Goal: Find specific page/section: Find specific page/section

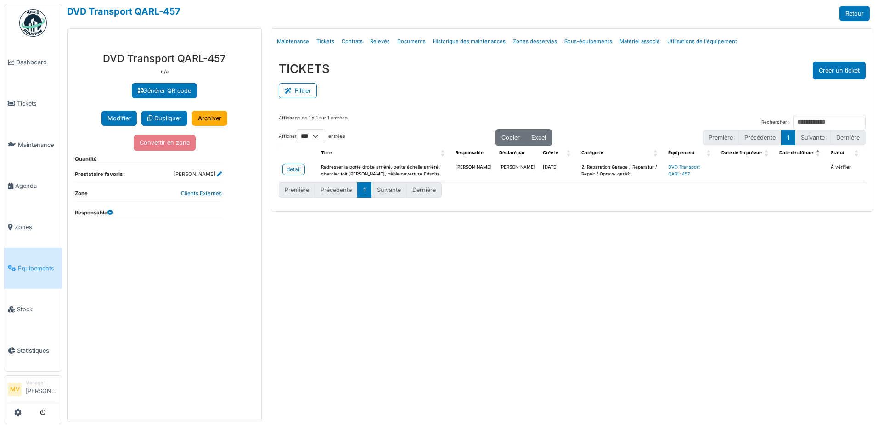
select select "***"
drag, startPoint x: 19, startPoint y: 143, endPoint x: 44, endPoint y: 145, distance: 24.4
click at [19, 143] on span "Maintenance" at bounding box center [38, 144] width 40 height 9
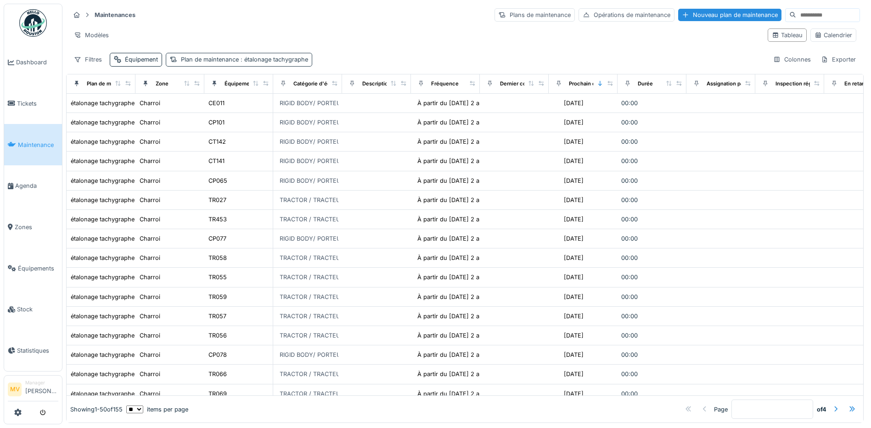
click at [242, 60] on span ": étalonage tachygraphe" at bounding box center [273, 59] width 69 height 7
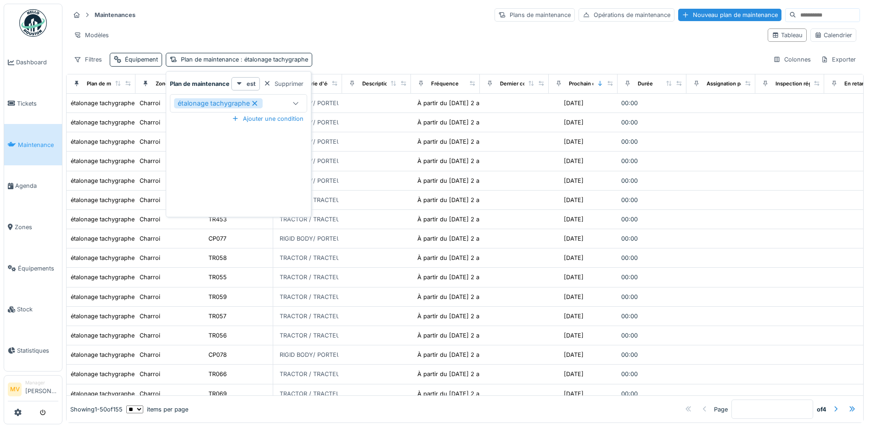
click at [371, 33] on div "Modèles" at bounding box center [415, 34] width 690 height 13
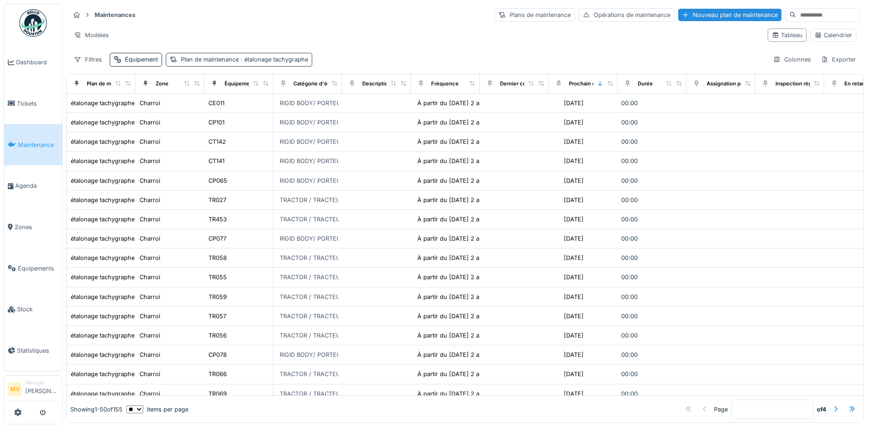
click at [296, 58] on span ": étalonage tachygraphe" at bounding box center [273, 59] width 69 height 7
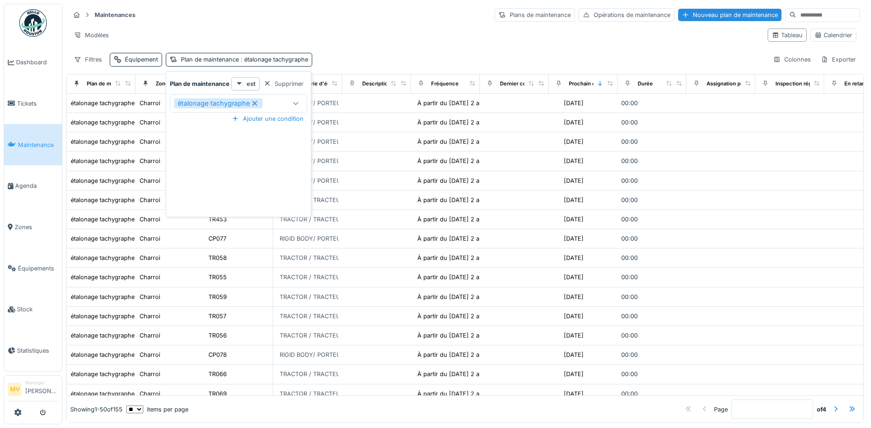
click at [255, 106] on icon at bounding box center [255, 103] width 8 height 6
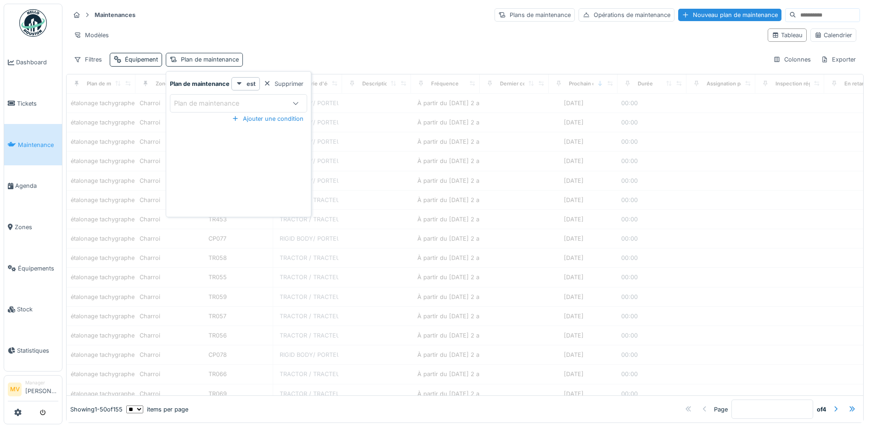
click at [235, 63] on div "Plan de maintenance" at bounding box center [210, 59] width 58 height 9
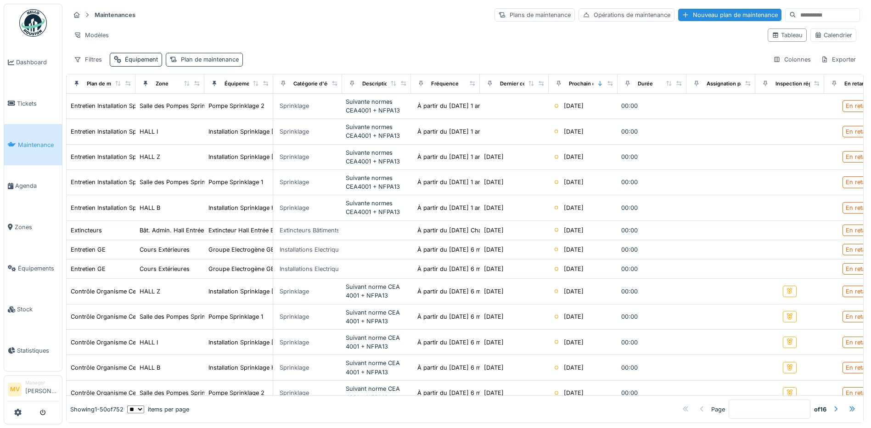
click at [221, 57] on div "Plan de maintenance" at bounding box center [210, 59] width 58 height 9
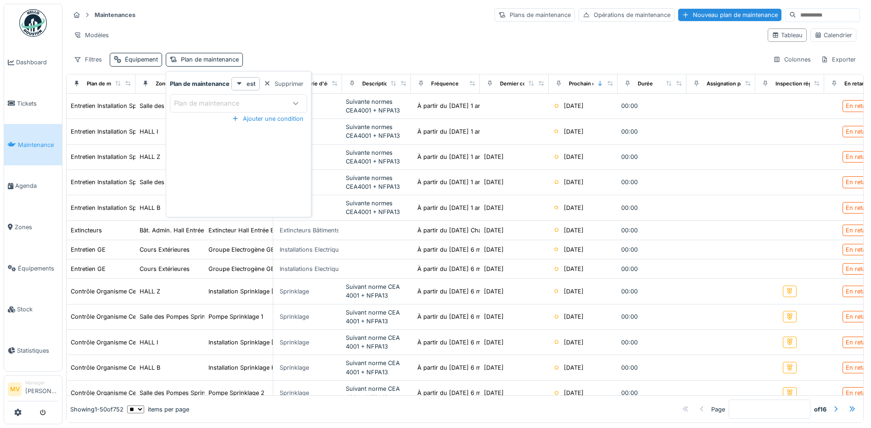
click at [235, 100] on div "Plan de maintenance" at bounding box center [213, 103] width 78 height 10
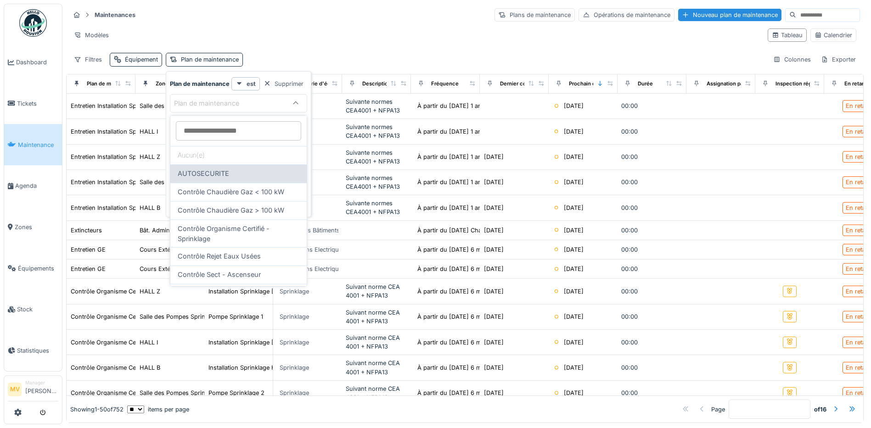
click at [232, 168] on div "AUTOSECURITE" at bounding box center [239, 173] width 122 height 10
type input "*****"
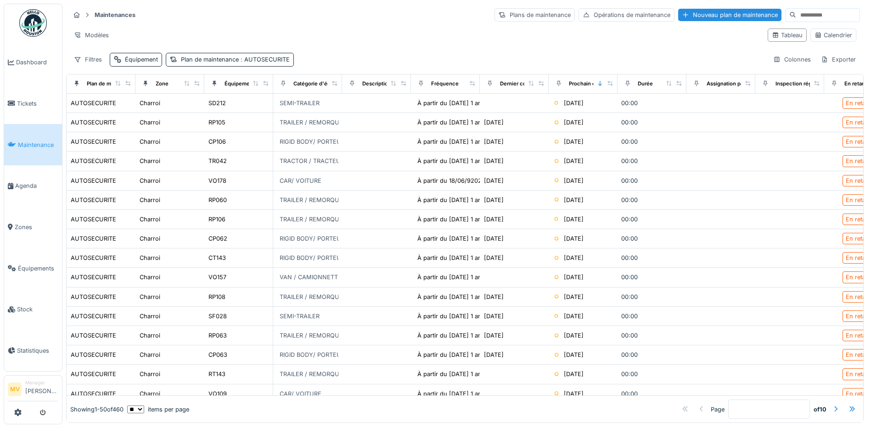
click at [321, 63] on div "Filtres Équipement Plan de maintenance : AUTOSECURITE Colonnes Exporter" at bounding box center [465, 59] width 790 height 13
click at [127, 58] on div "Équipement" at bounding box center [141, 59] width 33 height 9
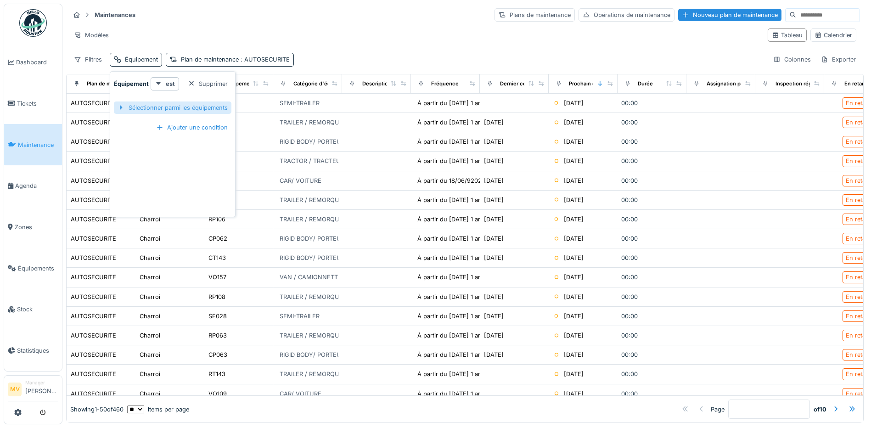
click at [164, 107] on div "Sélectionner parmi les équipements" at bounding box center [173, 107] width 118 height 12
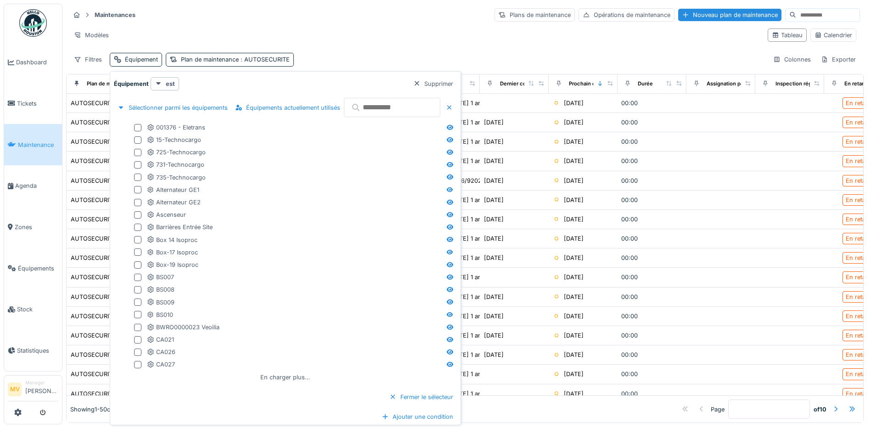
click at [370, 108] on input "text" at bounding box center [392, 107] width 96 height 19
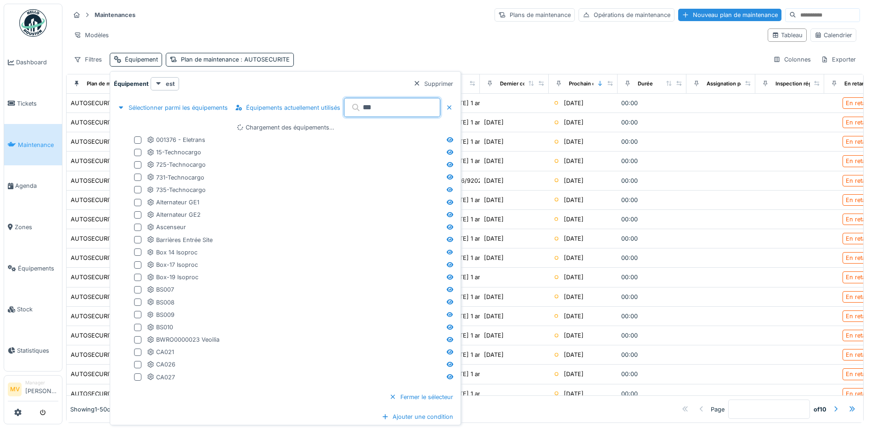
type input "***"
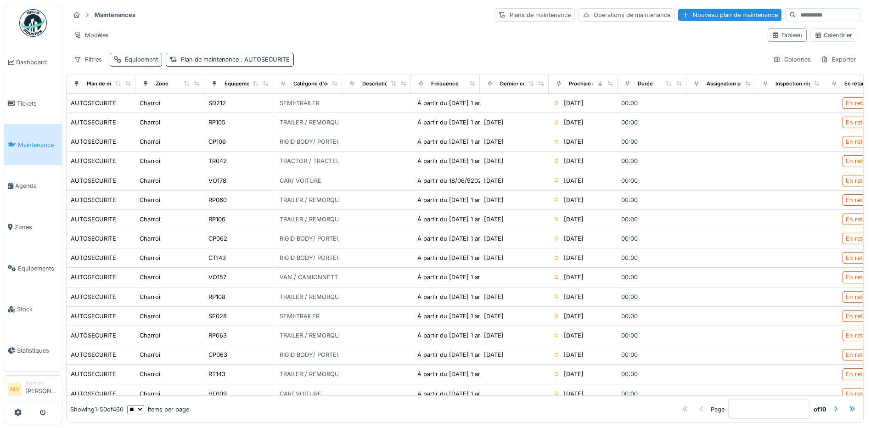
click at [149, 61] on div "Équipement" at bounding box center [141, 59] width 33 height 9
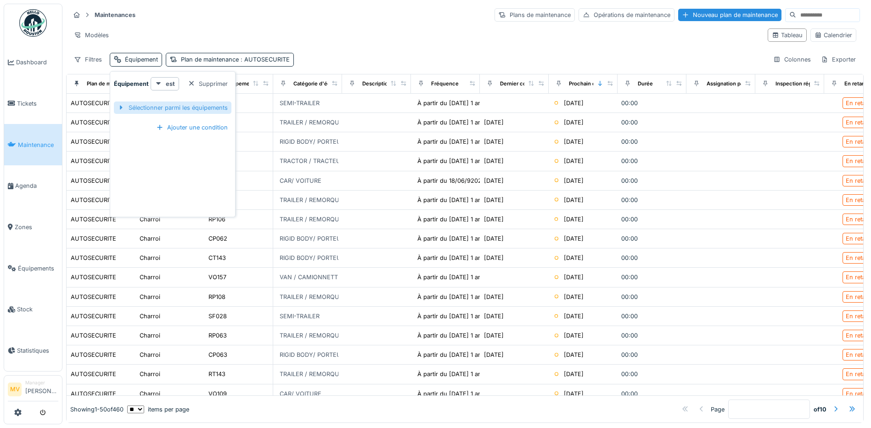
click at [206, 107] on div "Sélectionner parmi les équipements" at bounding box center [173, 107] width 118 height 12
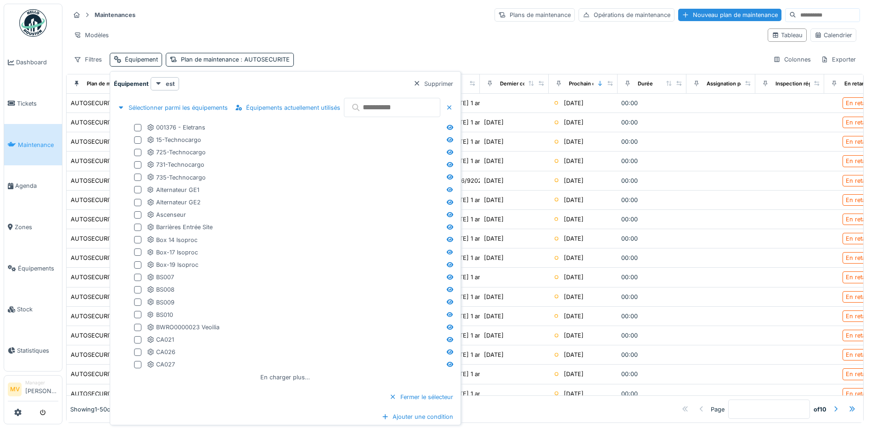
click at [388, 110] on input "text" at bounding box center [392, 107] width 96 height 19
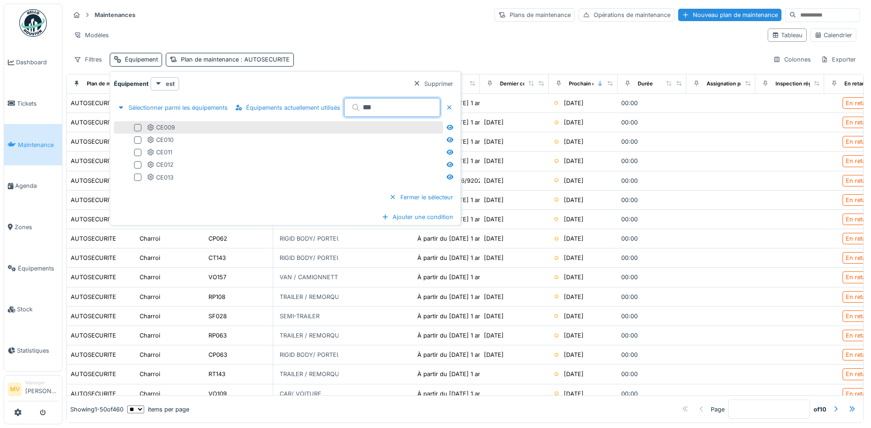
type input "***"
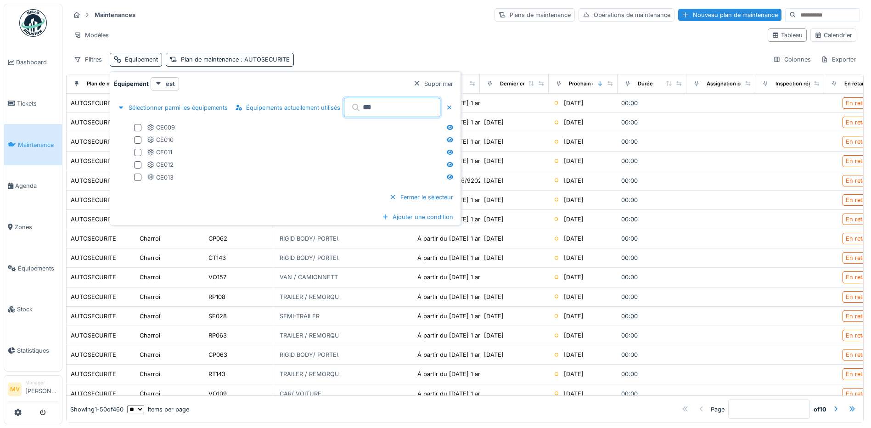
click at [140, 127] on div at bounding box center [137, 127] width 7 height 7
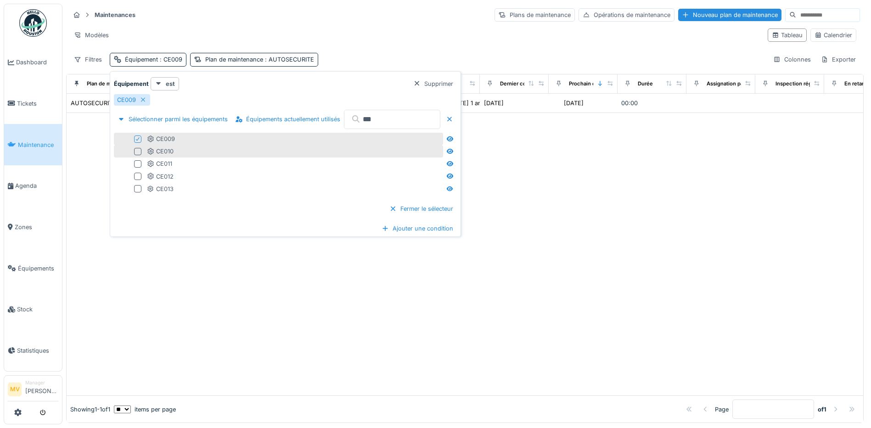
click at [138, 151] on div at bounding box center [137, 151] width 7 height 7
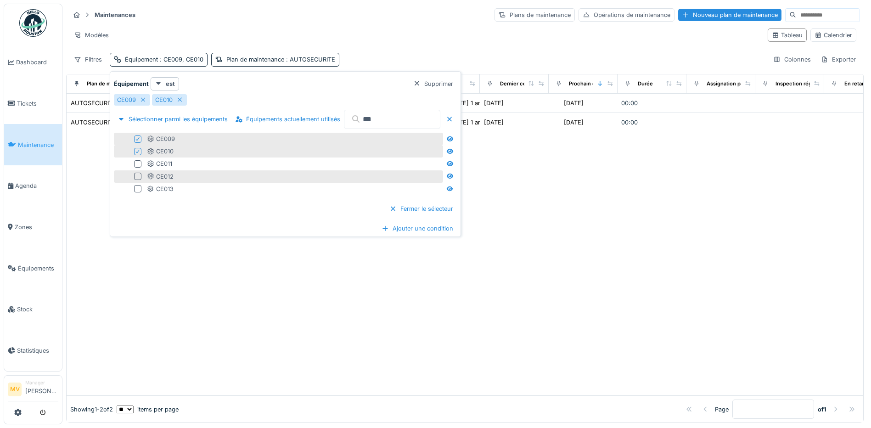
drag, startPoint x: 139, startPoint y: 162, endPoint x: 139, endPoint y: 171, distance: 9.7
click at [139, 162] on div at bounding box center [137, 163] width 7 height 7
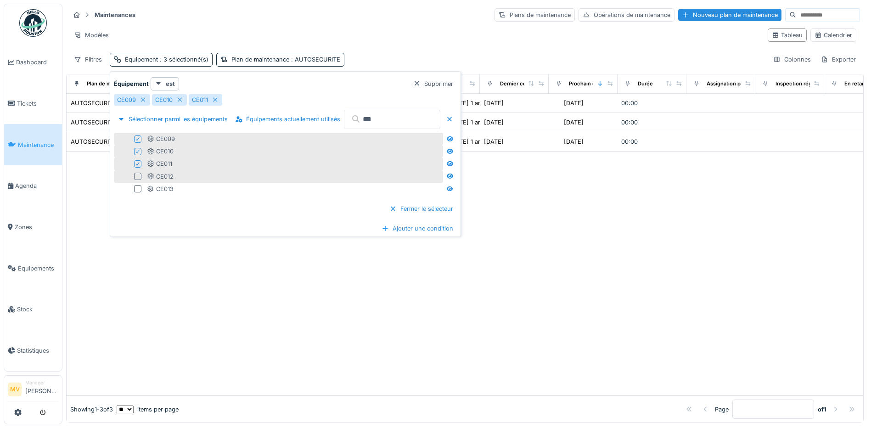
click at [139, 174] on div at bounding box center [137, 176] width 7 height 7
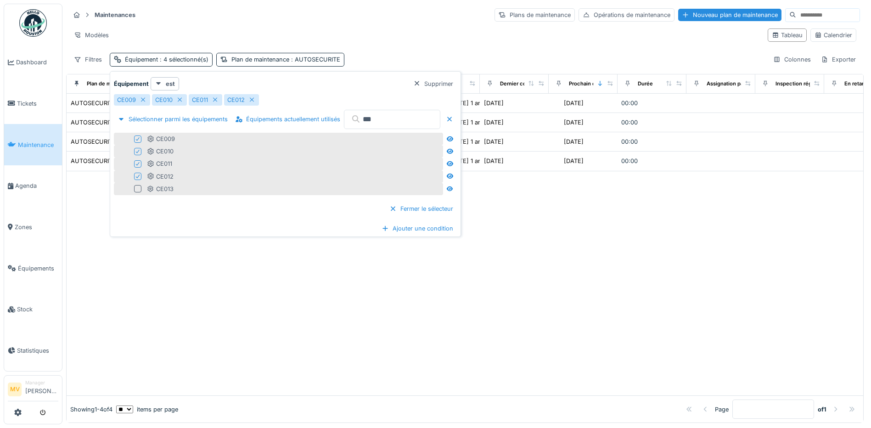
click at [140, 189] on div at bounding box center [137, 188] width 7 height 7
drag, startPoint x: 560, startPoint y: 303, endPoint x: 616, endPoint y: 290, distance: 57.7
click at [563, 303] on div at bounding box center [465, 293] width 796 height 205
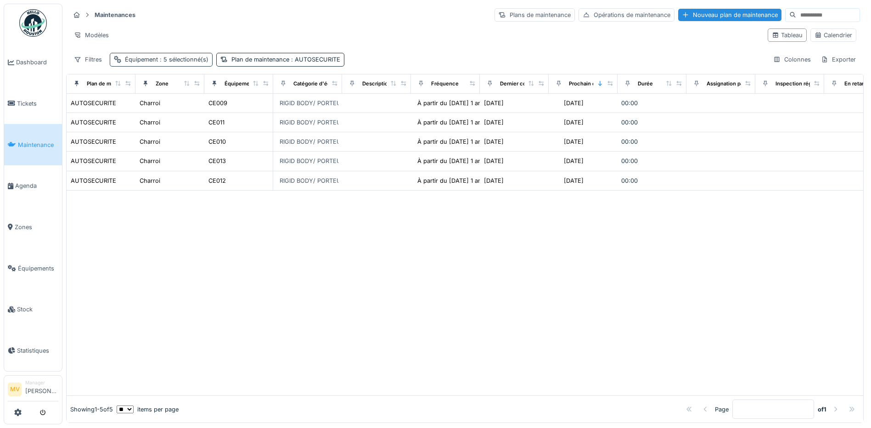
click at [189, 57] on span ": 5 sélectionné(s)" at bounding box center [183, 59] width 50 height 7
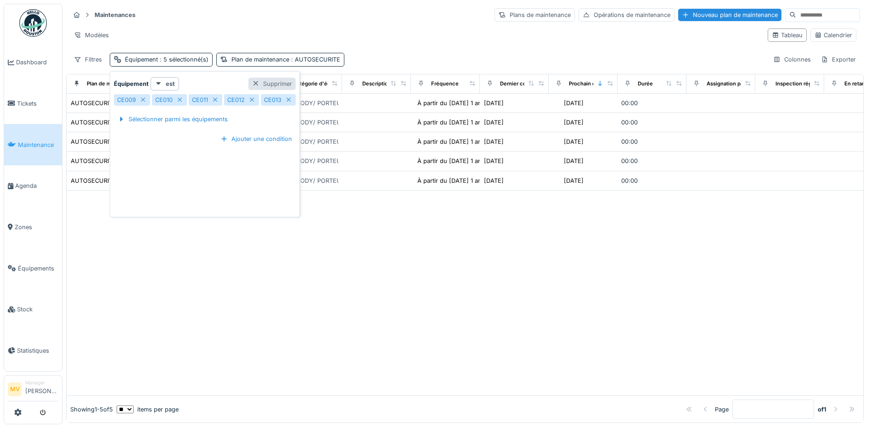
click at [253, 84] on div at bounding box center [255, 83] width 7 height 9
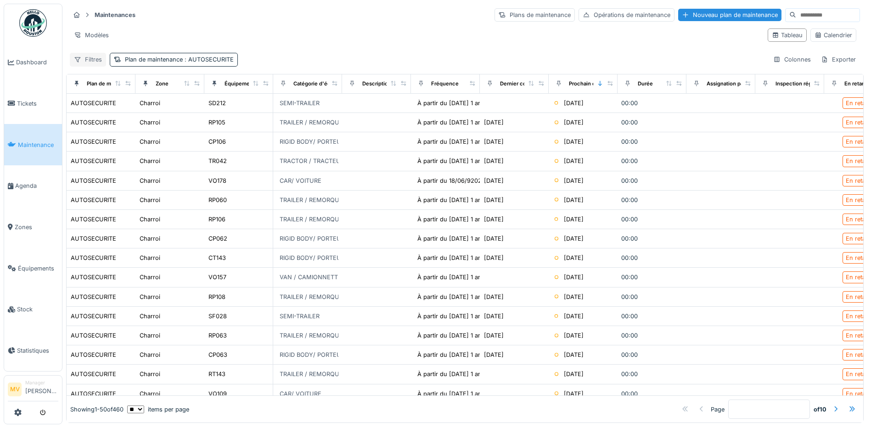
click at [91, 59] on div "Filtres" at bounding box center [88, 59] width 36 height 13
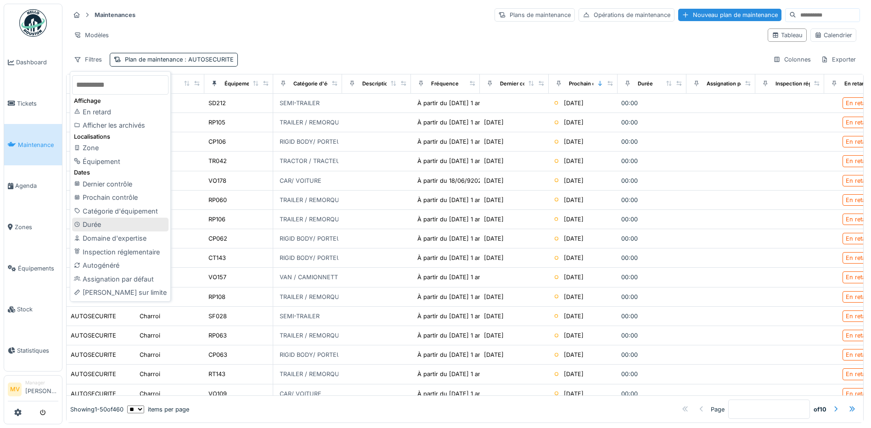
scroll to position [6, 0]
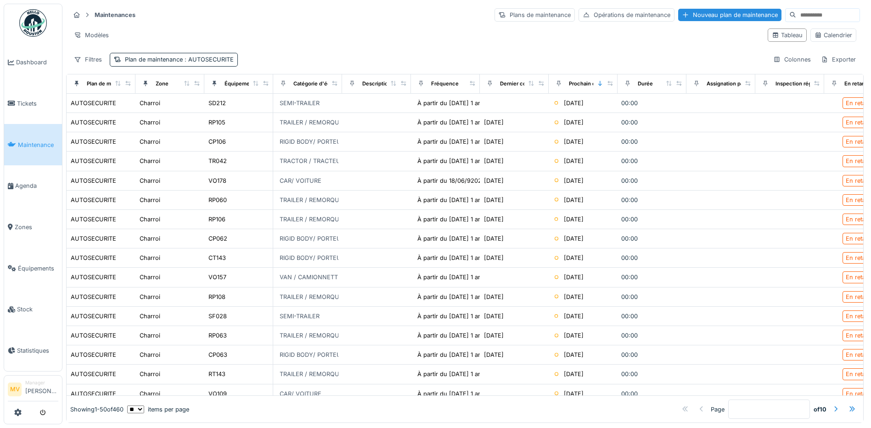
click at [302, 53] on div "Filtres Plan de maintenance : AUTOSECURITE Colonnes Exporter" at bounding box center [465, 59] width 790 height 13
click at [93, 53] on div "Filtres" at bounding box center [88, 59] width 36 height 13
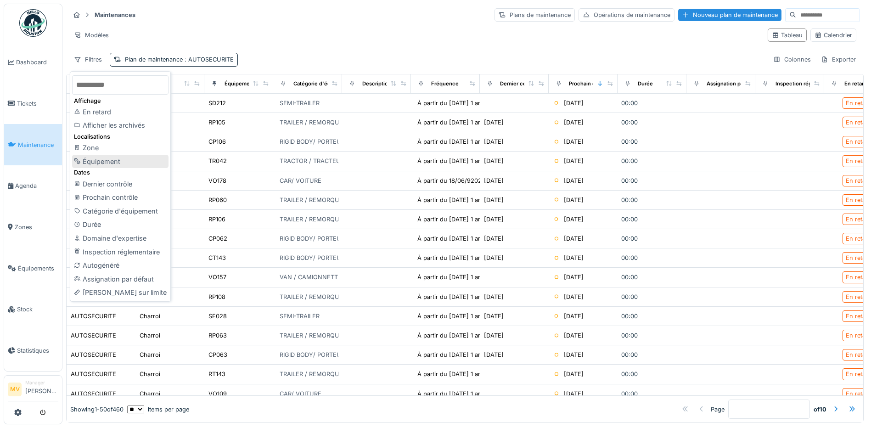
click at [113, 155] on div "Équipement" at bounding box center [120, 162] width 96 height 14
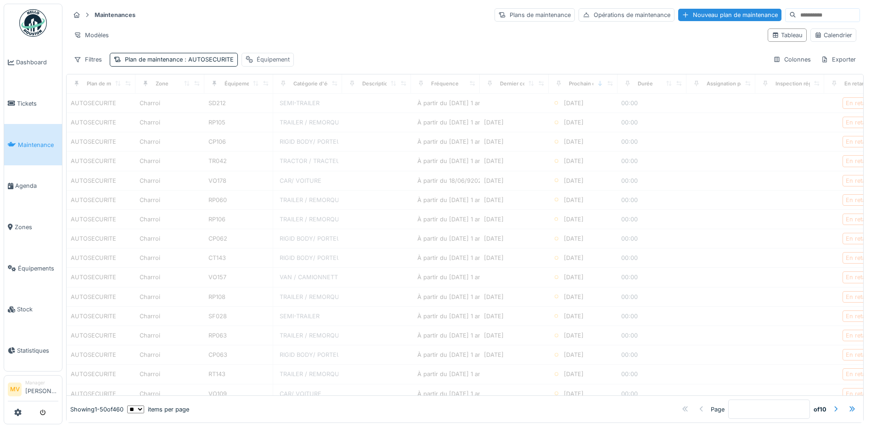
click at [266, 55] on div "Équipement" at bounding box center [273, 59] width 33 height 9
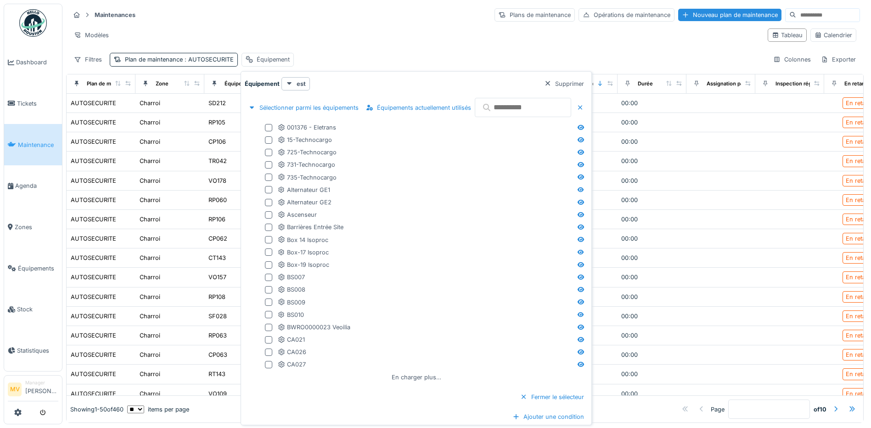
click at [533, 103] on input "text" at bounding box center [523, 107] width 96 height 19
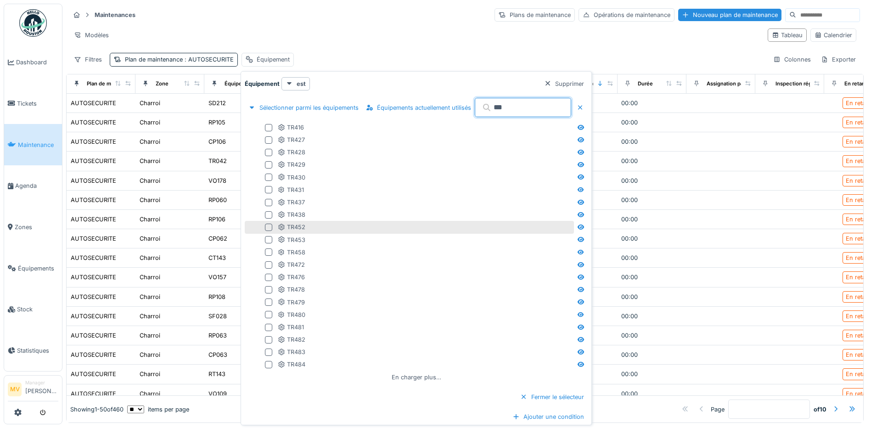
type input "***"
click at [271, 224] on div at bounding box center [268, 227] width 7 height 7
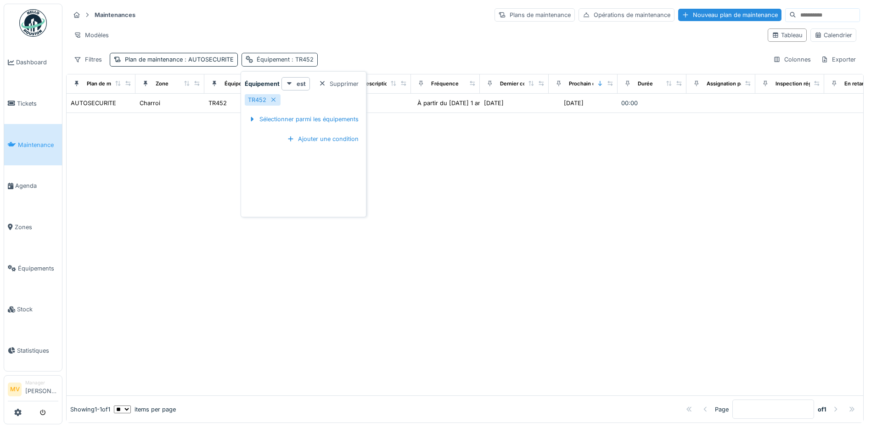
click at [306, 56] on span ": TR452" at bounding box center [302, 59] width 24 height 7
click at [304, 57] on span ": TR452" at bounding box center [302, 59] width 24 height 7
click at [275, 97] on icon at bounding box center [273, 100] width 7 height 6
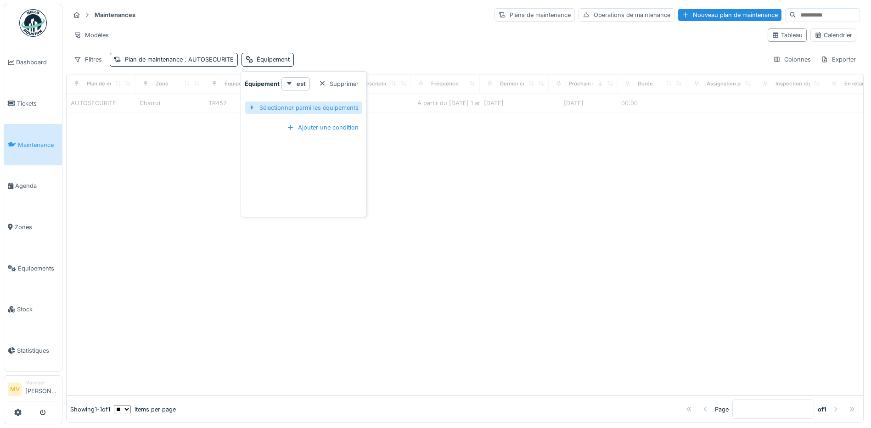
click at [277, 101] on div "Sélectionner parmi les équipements" at bounding box center [304, 107] width 118 height 12
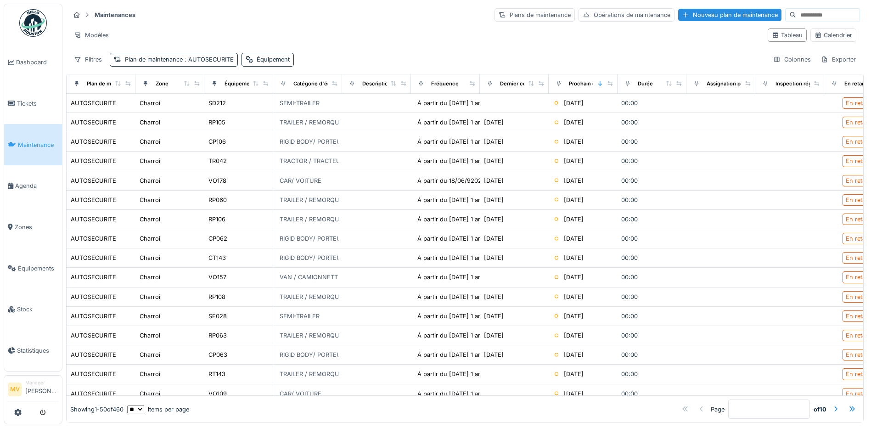
click at [549, 53] on div "Filtres Plan de maintenance : AUTOSECURITE Équipement Colonnes Exporter" at bounding box center [465, 59] width 790 height 13
click at [231, 80] on div "Équipement" at bounding box center [239, 84] width 30 height 8
click at [253, 81] on icon at bounding box center [255, 83] width 6 height 5
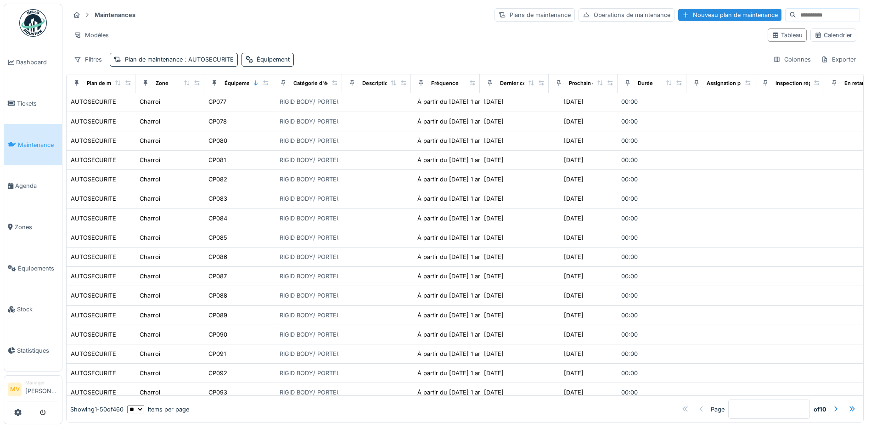
scroll to position [680, 0]
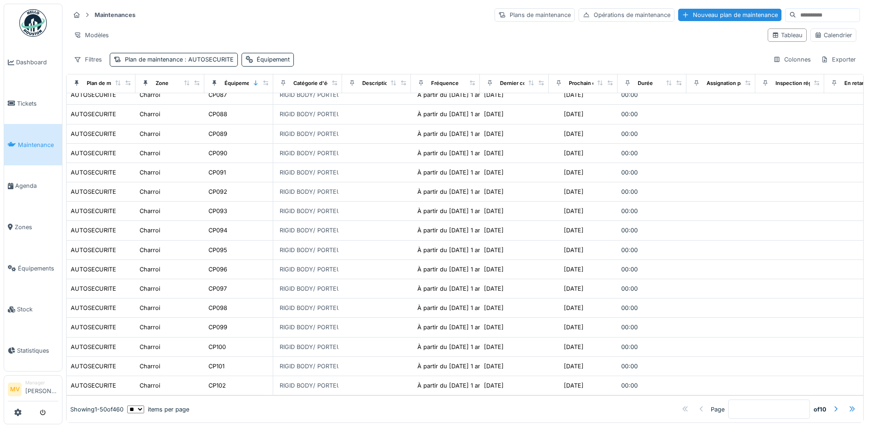
click at [848, 405] on div at bounding box center [851, 409] width 7 height 9
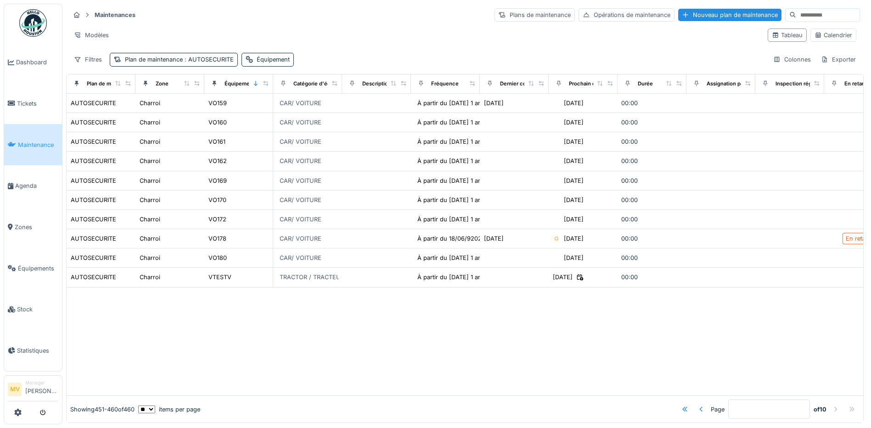
scroll to position [0, 0]
click at [698, 405] on div at bounding box center [701, 409] width 7 height 9
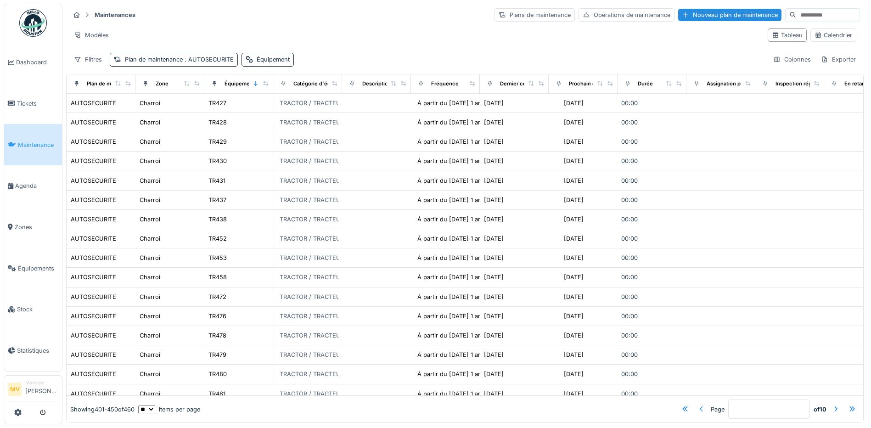
click at [698, 405] on div at bounding box center [701, 409] width 7 height 9
click at [832, 405] on div at bounding box center [835, 409] width 7 height 9
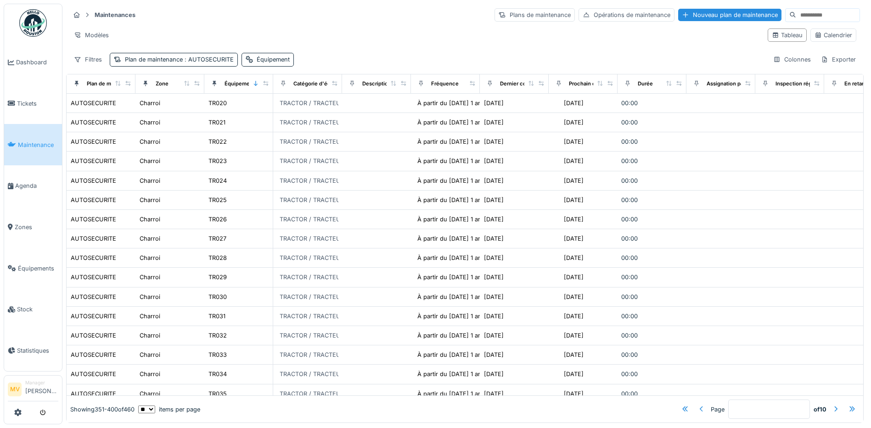
click at [698, 405] on div at bounding box center [701, 409] width 7 height 9
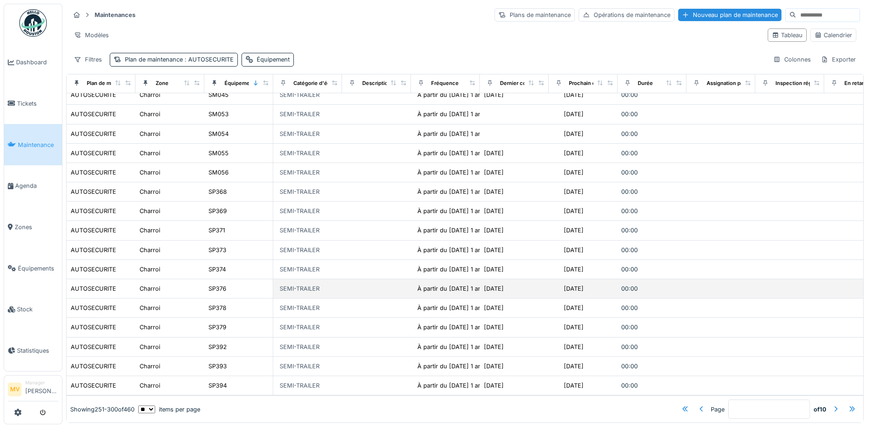
scroll to position [6, 0]
click at [832, 405] on div at bounding box center [835, 409] width 7 height 9
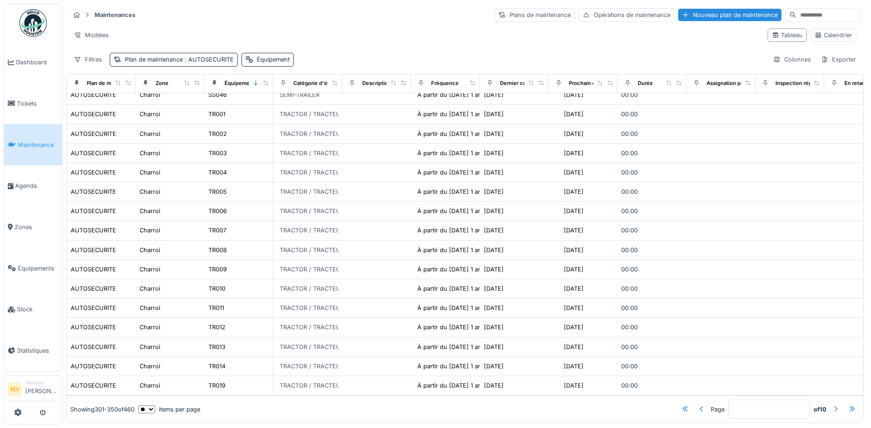
click at [832, 405] on div at bounding box center [835, 409] width 7 height 9
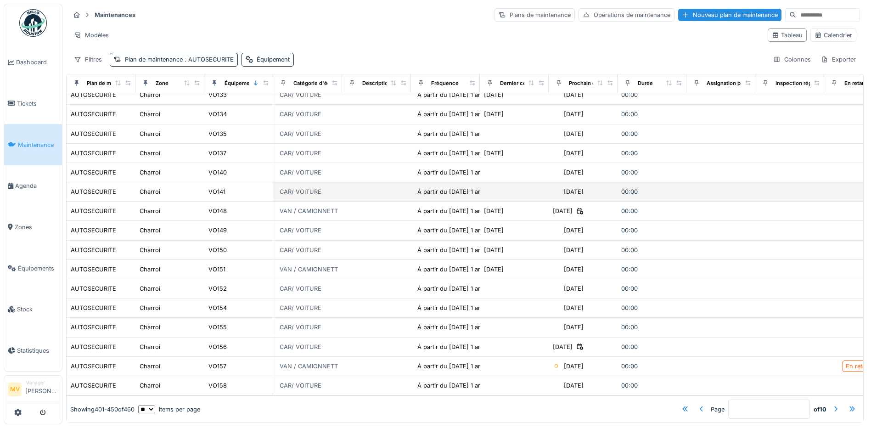
scroll to position [0, 0]
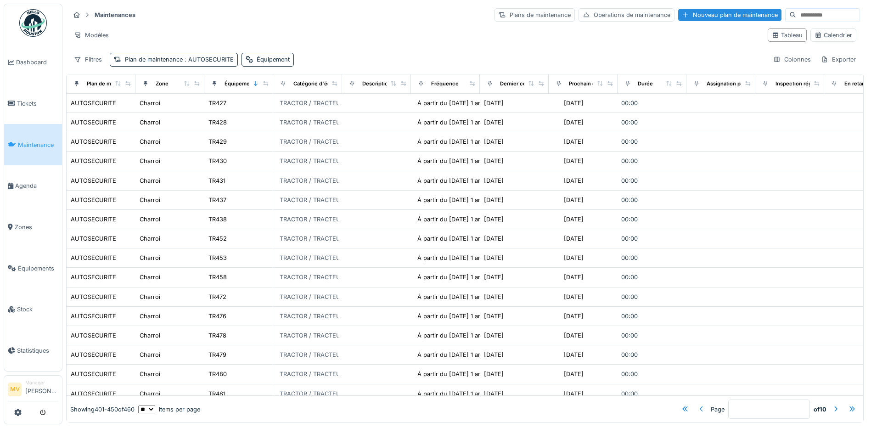
click at [698, 405] on div at bounding box center [701, 409] width 7 height 9
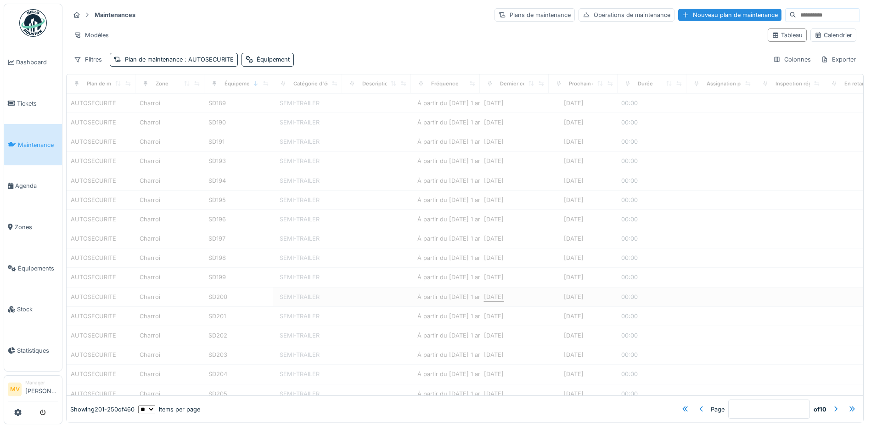
type input "*"
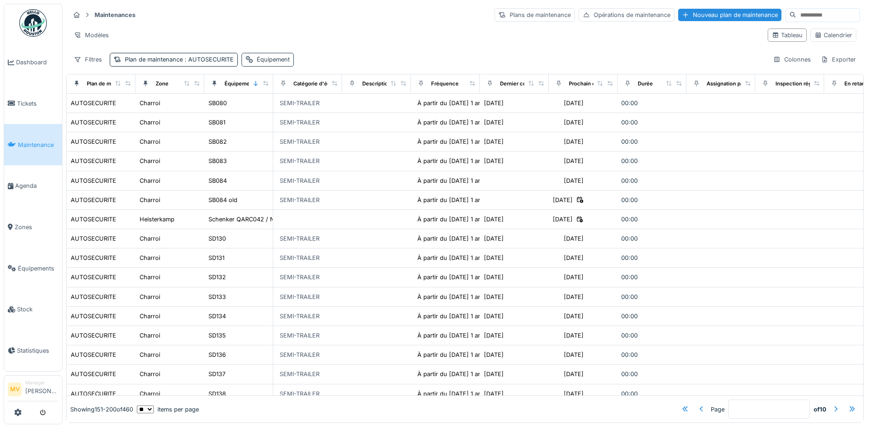
click at [255, 60] on div "Équipement" at bounding box center [267, 59] width 52 height 13
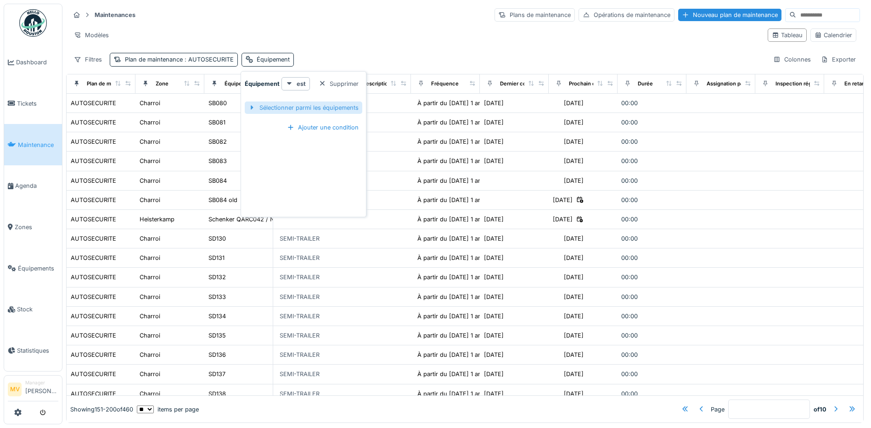
click at [292, 107] on div "Sélectionner parmi les équipements" at bounding box center [304, 107] width 118 height 12
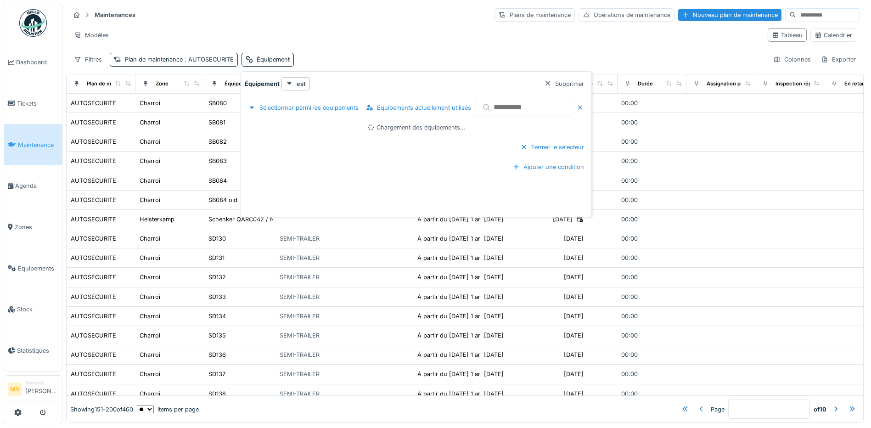
click at [509, 112] on input "text" at bounding box center [523, 107] width 96 height 19
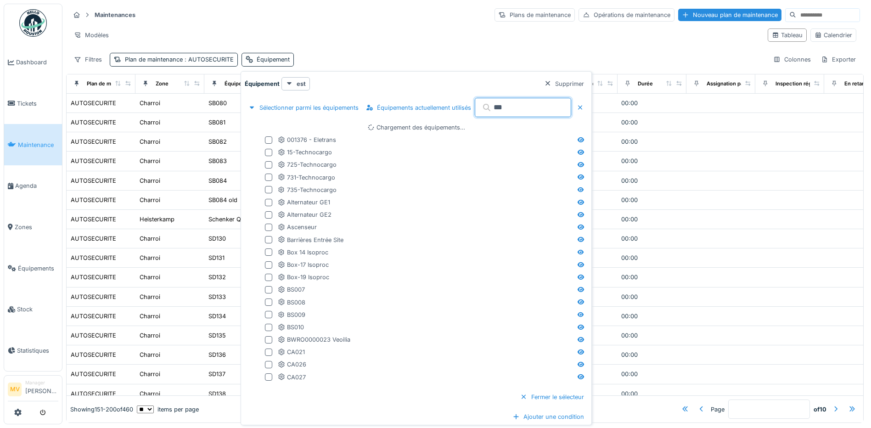
type input "***"
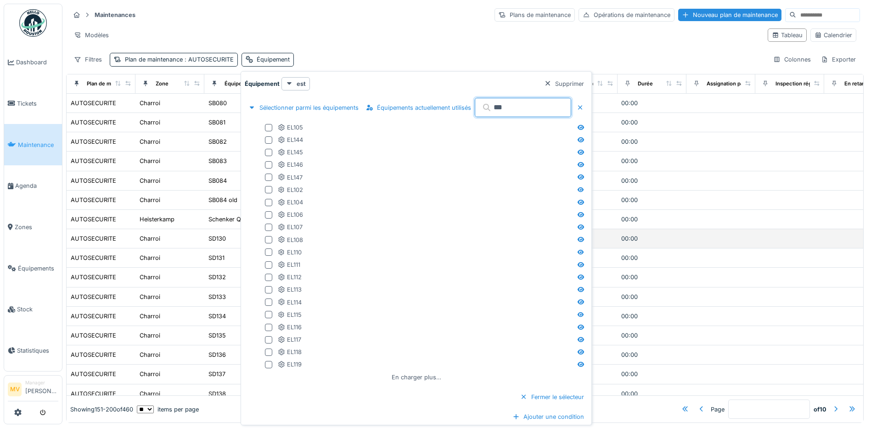
click at [798, 240] on td at bounding box center [789, 238] width 69 height 19
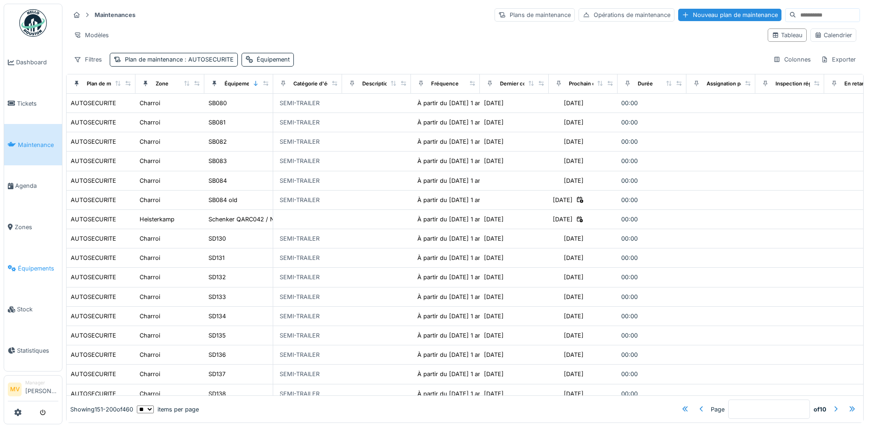
click at [17, 271] on li "Équipements" at bounding box center [33, 268] width 50 height 9
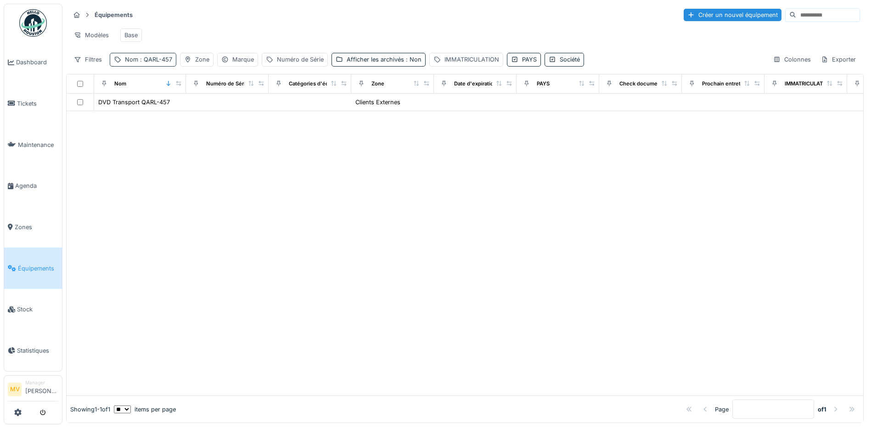
click at [166, 64] on div "Nom : QARL-457" at bounding box center [148, 59] width 47 height 9
click at [198, 109] on icon at bounding box center [194, 110] width 7 height 6
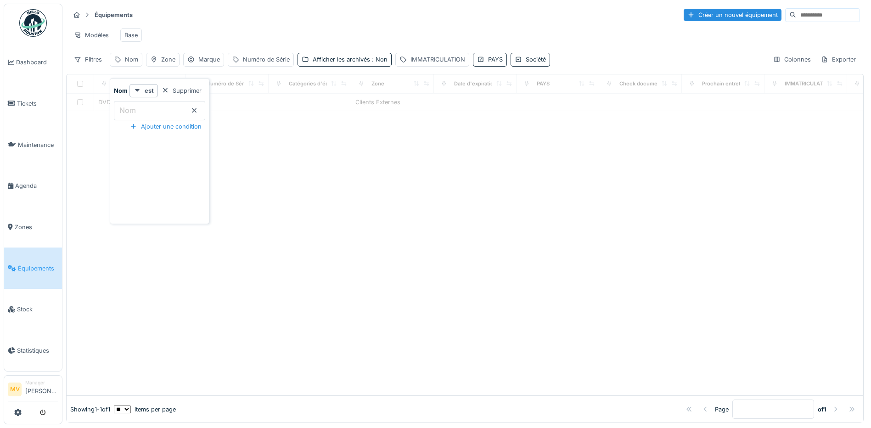
click at [172, 111] on input "Nom" at bounding box center [159, 110] width 91 height 19
type input "***"
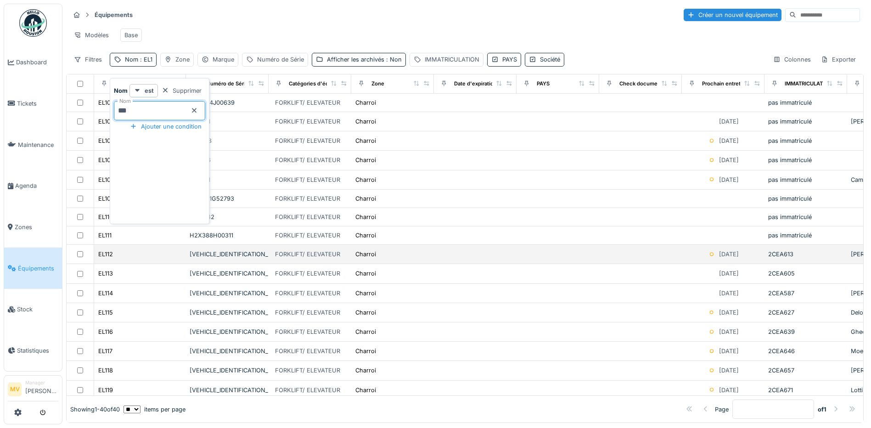
click at [647, 264] on td at bounding box center [640, 254] width 83 height 19
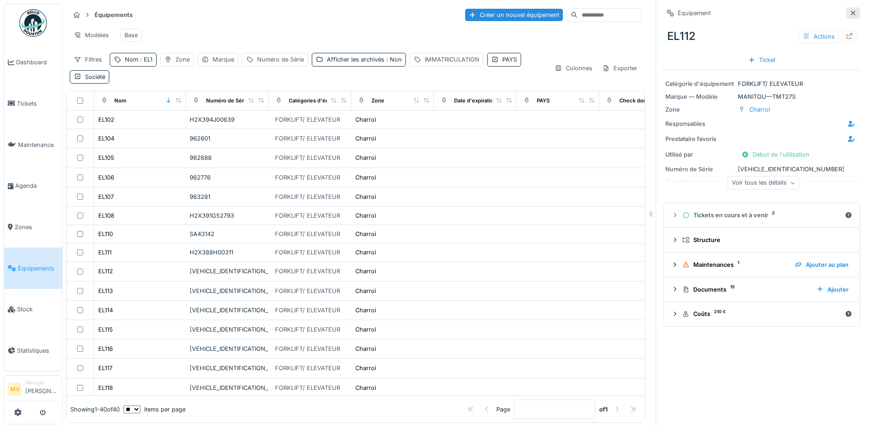
click at [851, 13] on icon at bounding box center [853, 13] width 5 height 5
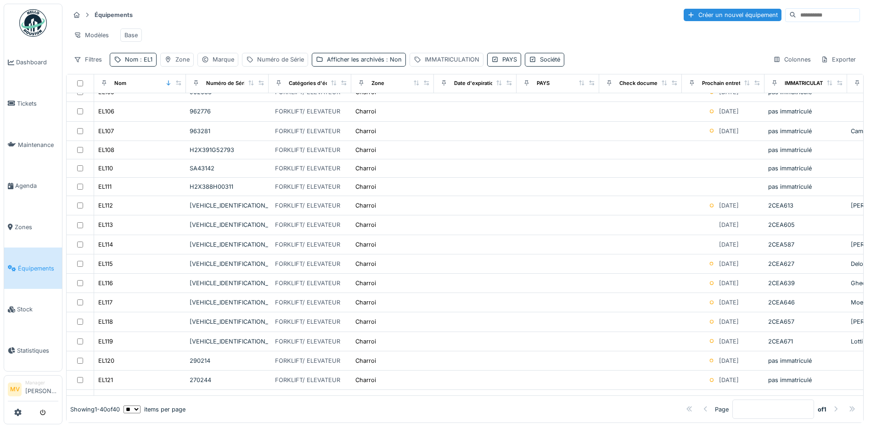
scroll to position [55, 0]
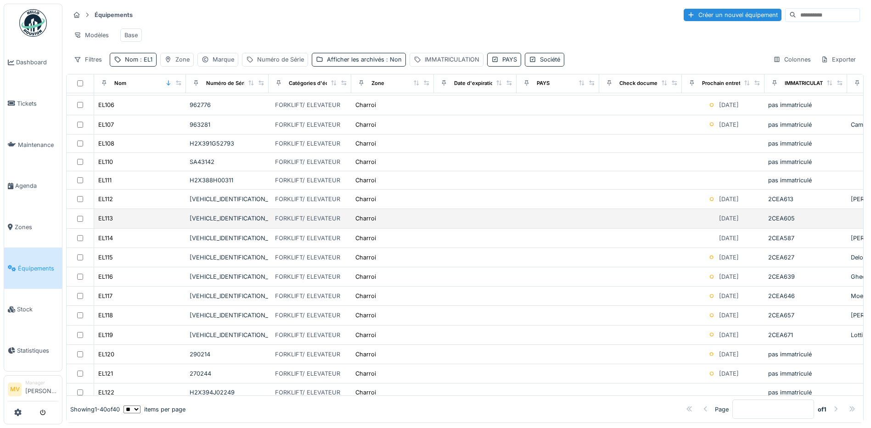
click at [527, 217] on td at bounding box center [557, 218] width 83 height 19
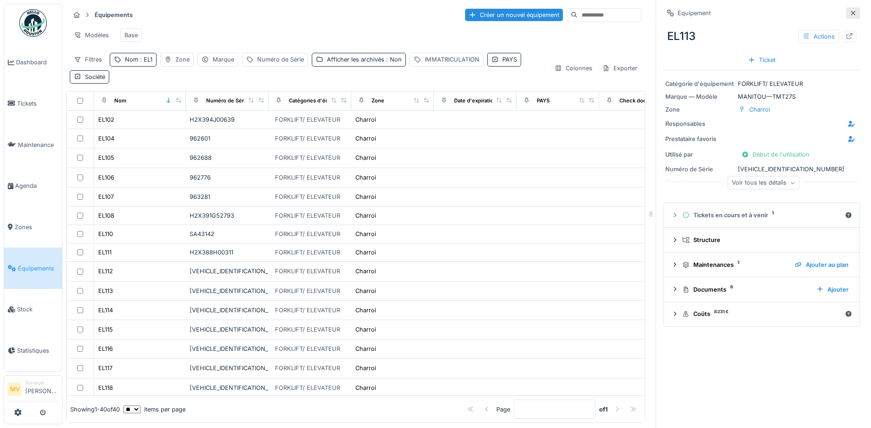
click at [849, 11] on icon at bounding box center [852, 13] width 7 height 6
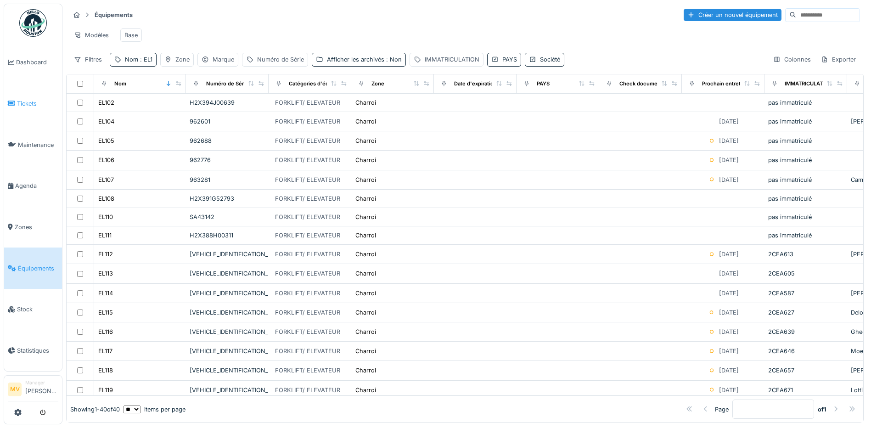
click at [30, 98] on link "Tickets" at bounding box center [33, 103] width 58 height 41
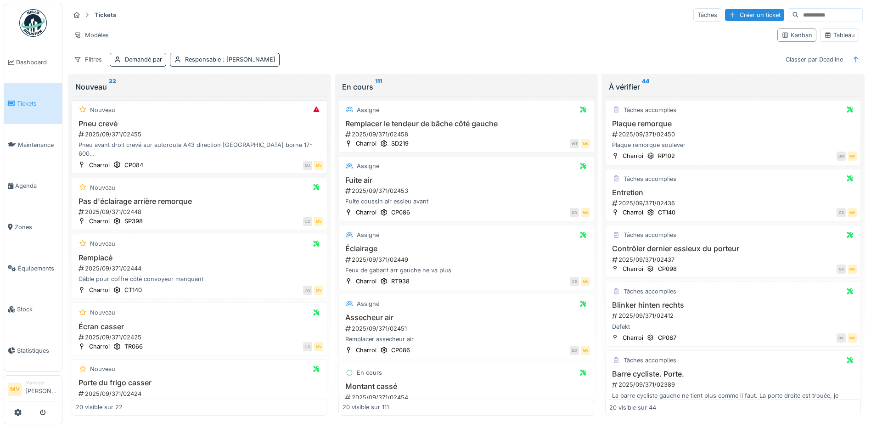
click at [214, 144] on div "Pneu avant droit crevé sur autoroute A43 direction Lyon borne 17-600 Dimension …" at bounding box center [199, 148] width 247 height 17
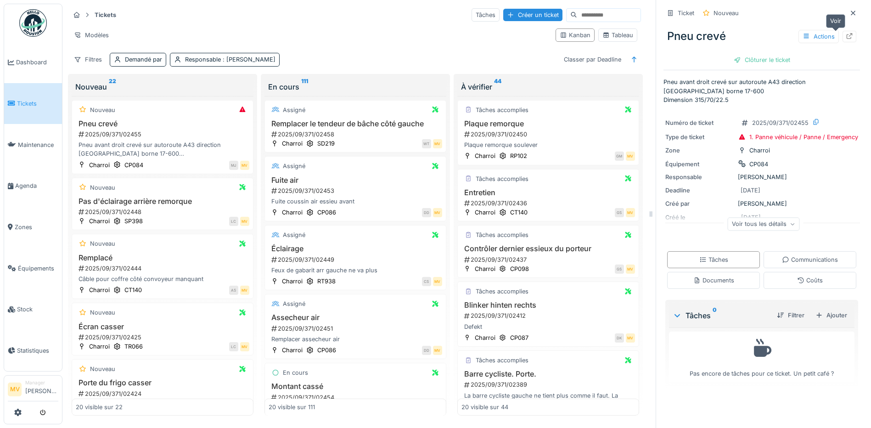
click at [846, 36] on icon at bounding box center [849, 36] width 7 height 6
